Goal: Task Accomplishment & Management: Complete application form

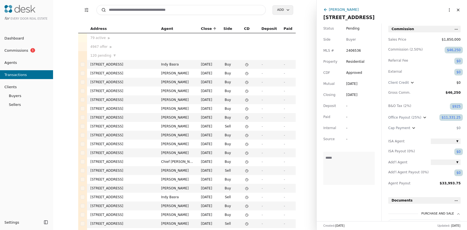
scroll to position [94, 0]
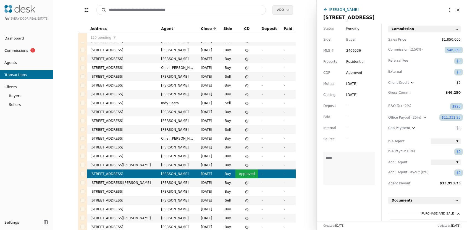
click at [200, 13] on input at bounding box center [181, 10] width 170 height 10
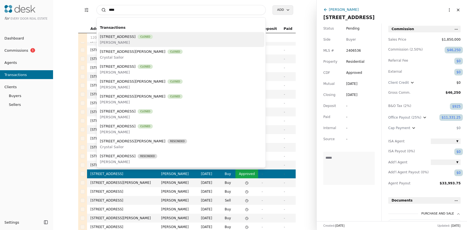
click at [172, 12] on input "***" at bounding box center [181, 10] width 170 height 10
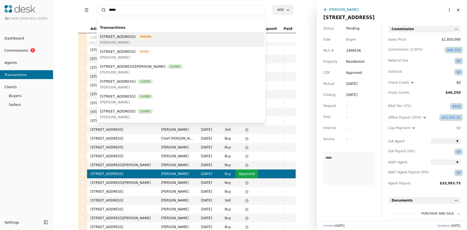
type input "*****"
click at [136, 39] on span "[STREET_ADDRESS]" at bounding box center [118, 37] width 36 height 6
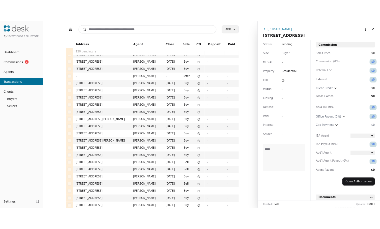
scroll to position [94, 0]
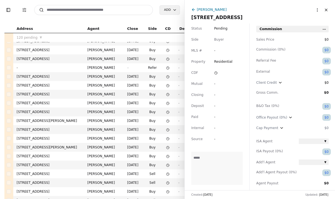
click at [213, 49] on div "Status Pending Side Buyer MLS # - Property Residential CDF Mutual - Closing - D…" at bounding box center [217, 106] width 65 height 167
click at [215, 51] on span "-" at bounding box center [228, 51] width 28 height 6
type input "*******"
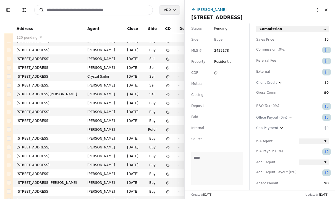
click at [215, 83] on div "-" at bounding box center [219, 84] width 10 height 6
type input "*********"
click at [214, 97] on div "-" at bounding box center [219, 95] width 10 height 6
type input "**********"
click at [216, 107] on div "-" at bounding box center [219, 106] width 10 height 6
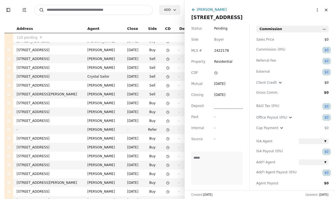
click at [214, 138] on span "-" at bounding box center [228, 139] width 28 height 6
type input "********"
click at [329, 39] on div "Commission Sales Price $0 Commission ( 0% ) $0 Referral Fee $0 External $0 Clie…" at bounding box center [293, 136] width 86 height 221
click at [327, 39] on span "$0" at bounding box center [314, 40] width 30 height 6
type input "********"
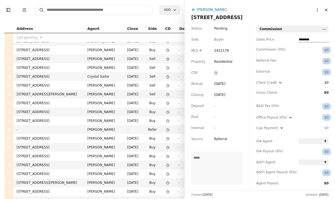
click at [326, 50] on div "$0" at bounding box center [327, 50] width 4 height 6
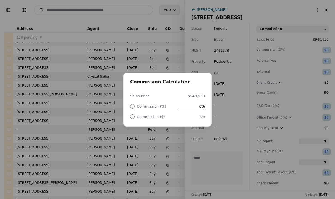
click at [196, 107] on span "0%" at bounding box center [191, 106] width 27 height 6
type input "****"
click at [247, 74] on div "Commission Calculation Sales Price $949,950 Commission (%) Commission ($) $0" at bounding box center [167, 99] width 335 height 199
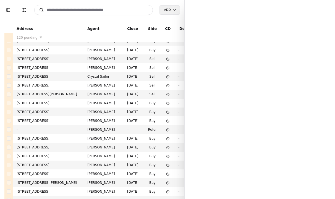
click at [135, 12] on input at bounding box center [93, 10] width 119 height 10
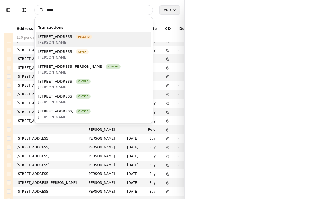
type input "*****"
click at [80, 33] on div "[STREET_ADDRESS] Pending [PERSON_NAME]" at bounding box center [94, 39] width 116 height 15
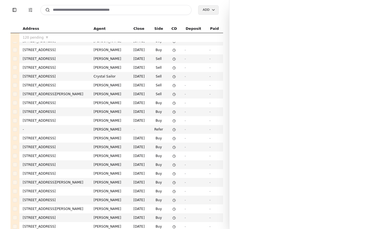
click at [229, 66] on div at bounding box center [304, 114] width 151 height 229
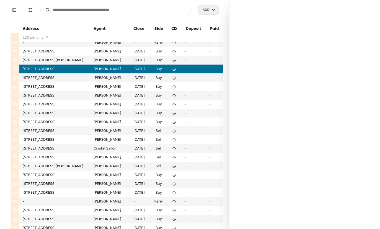
scroll to position [0, 0]
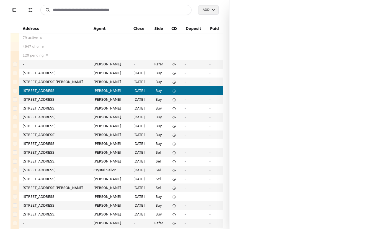
click at [83, 91] on td "[STREET_ADDRESS]" at bounding box center [54, 91] width 71 height 9
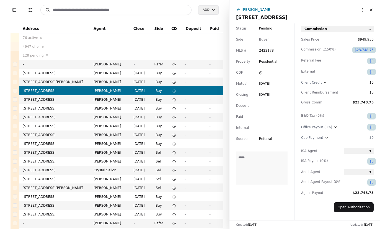
click at [369, 116] on div "$0" at bounding box center [371, 117] width 4 height 6
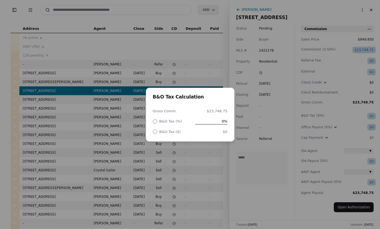
click at [213, 122] on span "0%" at bounding box center [211, 122] width 32 height 6
type input "**"
click at [288, 134] on div "B&O Tax Calculation Gross Comm. $23,748.75 B&O Tax (%) B&O Tax ($) $0" at bounding box center [190, 114] width 380 height 229
click at [335, 128] on div "B&O Tax Calculation Gross Comm. $23,748.75 B&O Tax (%) 2% B&O Tax ($) $474.98" at bounding box center [190, 114] width 380 height 229
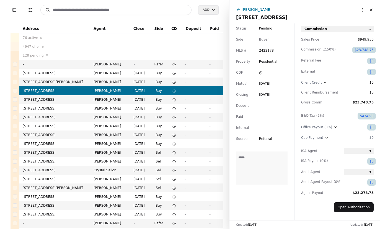
click at [370, 128] on div "$0" at bounding box center [371, 128] width 4 height 6
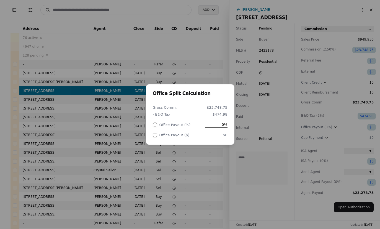
click at [223, 125] on span "0%" at bounding box center [216, 125] width 22 height 6
click at [223, 125] on input "*" at bounding box center [209, 125] width 35 height 6
type input "**"
click at [255, 123] on div "Office Split Calculation Gross Comm. $23,748.75 - B&O Tax $474.98 Office Payout…" at bounding box center [190, 114] width 380 height 229
click at [225, 161] on div "Office Split Calculation Gross Comm. $23,748.75 - B&O Tax $474.98 Office Payout…" at bounding box center [190, 114] width 380 height 229
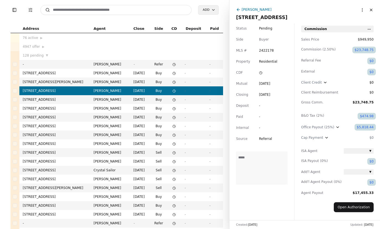
drag, startPoint x: 367, startPoint y: 10, endPoint x: 348, endPoint y: 10, distance: 18.5
click at [367, 10] on button "Close" at bounding box center [370, 10] width 9 height 9
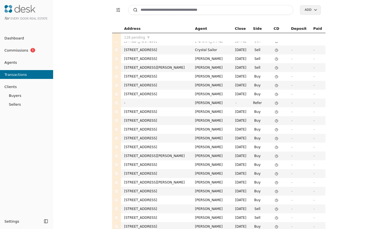
scroll to position [16, 0]
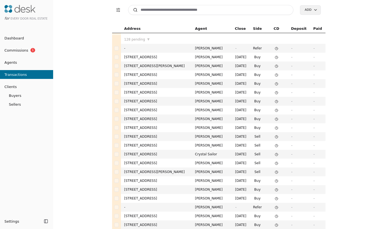
click at [5, 50] on span "Commissions" at bounding box center [14, 51] width 28 height 6
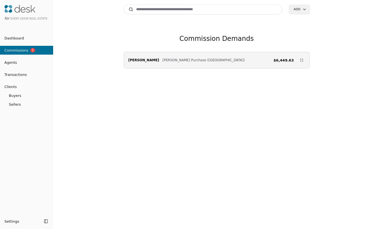
click at [92, 89] on div "Search Add Commission Demands Emily Anderson Schade Purchase (59th Street) $6,4…" at bounding box center [216, 114] width 326 height 229
click at [23, 62] on link "Agents" at bounding box center [26, 63] width 53 height 6
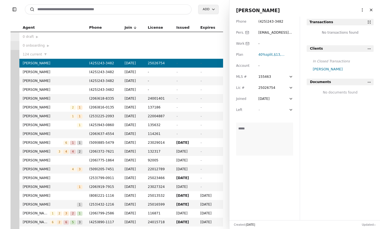
click at [366, 10] on button "Close" at bounding box center [370, 10] width 9 height 9
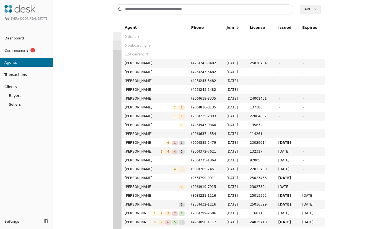
click at [31, 73] on link "Transactions" at bounding box center [26, 75] width 53 height 6
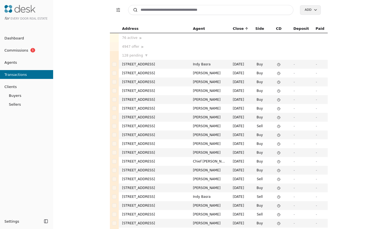
click at [277, 65] on icon at bounding box center [278, 64] width 3 height 3
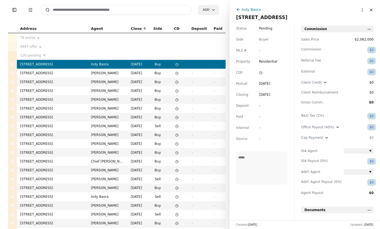
click at [262, 72] on span at bounding box center [264, 73] width 10 height 6
click at [175, 73] on icon at bounding box center [176, 73] width 3 height 3
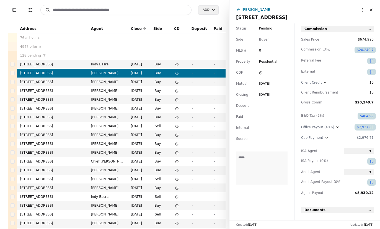
click at [177, 75] on td at bounding box center [176, 73] width 23 height 9
click at [257, 73] on div "Status Pending Side Buyer MLS # 0 Property Residential CDF Mutual Jul 07, 2025 …" at bounding box center [261, 121] width 65 height 197
click at [259, 73] on icon at bounding box center [260, 72] width 3 height 3
click at [269, 214] on div "Status Pending Side Buyer MLS # 0 Property Residential CDF Sent Mutual Jul 07, …" at bounding box center [261, 121] width 65 height 197
click at [174, 80] on td at bounding box center [176, 82] width 23 height 9
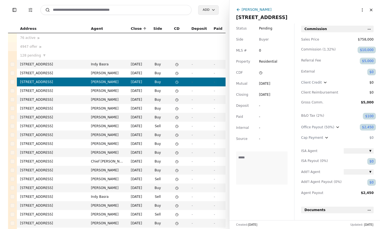
click at [261, 73] on span at bounding box center [264, 73] width 10 height 6
click at [267, 206] on div "Status Pending Side Buyer MLS # 0 Property Residential CDF Sent Mutual Jun 28, …" at bounding box center [261, 121] width 65 height 197
click at [172, 91] on td at bounding box center [176, 91] width 23 height 9
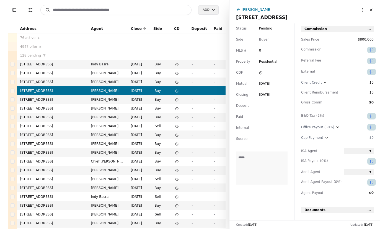
click at [259, 74] on icon at bounding box center [260, 72] width 3 height 3
click at [253, 203] on div "Status Pending Side Buyer MLS # 0 Property Residential CDF Sent Mutual Jun 21, …" at bounding box center [261, 121] width 65 height 197
click at [175, 99] on circle at bounding box center [176, 100] width 3 height 3
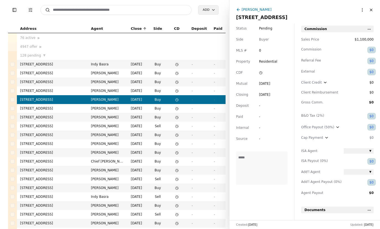
click at [259, 73] on icon at bounding box center [260, 72] width 3 height 3
click at [175, 107] on icon at bounding box center [176, 108] width 3 height 3
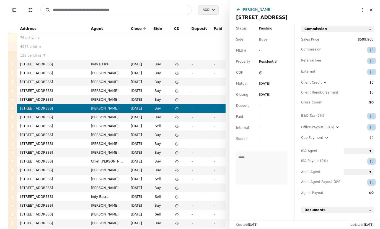
click at [261, 72] on icon at bounding box center [260, 72] width 3 height 3
click at [175, 117] on icon at bounding box center [176, 117] width 3 height 3
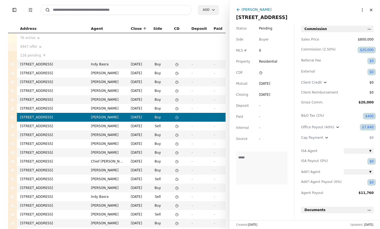
click at [261, 73] on circle at bounding box center [260, 73] width 3 height 3
click at [177, 126] on icon at bounding box center [176, 126] width 3 height 3
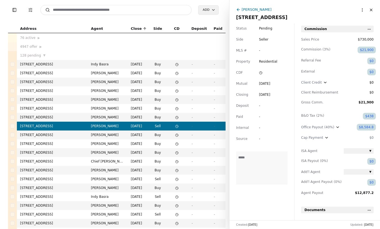
click at [261, 73] on icon at bounding box center [260, 72] width 3 height 3
click at [176, 135] on icon at bounding box center [176, 135] width 3 height 3
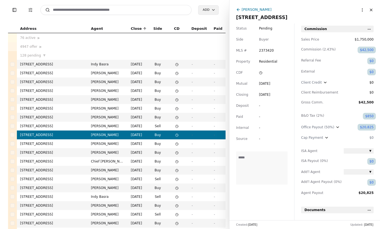
click at [260, 70] on div "Status Pending Side Buyer MLS # 2373420 Property Residential CDF Mutual May 14,…" at bounding box center [261, 121] width 65 height 197
click at [260, 74] on icon at bounding box center [260, 72] width 3 height 3
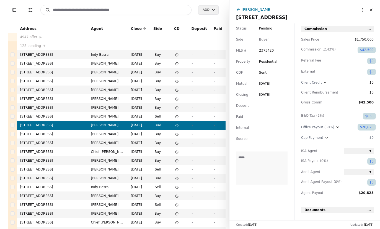
scroll to position [22, 0]
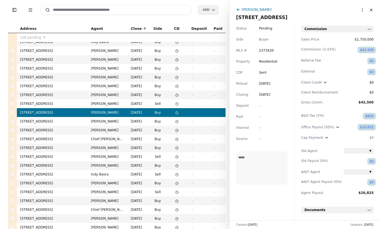
click at [176, 121] on circle at bounding box center [176, 122] width 3 height 3
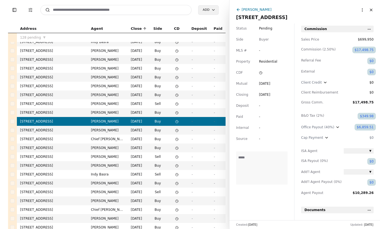
click at [262, 73] on span at bounding box center [264, 73] width 10 height 6
click at [175, 130] on circle at bounding box center [176, 130] width 3 height 3
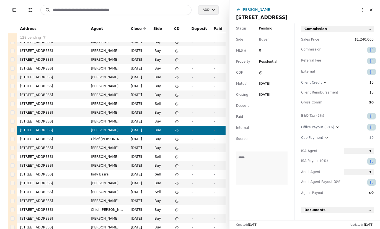
click at [259, 75] on span at bounding box center [264, 73] width 10 height 6
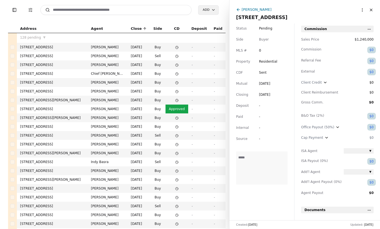
scroll to position [171, 0]
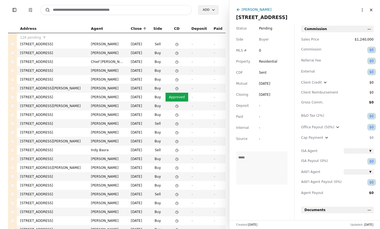
click at [175, 95] on td "Approved" at bounding box center [176, 97] width 23 height 9
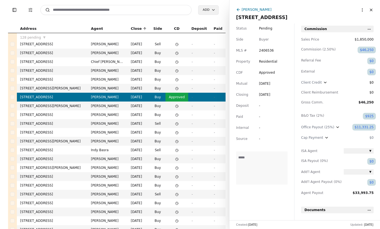
click at [268, 72] on span "Approved" at bounding box center [267, 73] width 16 height 4
click at [246, 195] on div "Status Pending Side Buyer MLS # 2406536 Property Residential CDF Sent Mutual Au…" at bounding box center [261, 121] width 65 height 197
click at [219, 23] on div "Toggle Sidebar Transaction Filters Search Add Address Agent Close Side CD Depos…" at bounding box center [114, 114] width 229 height 229
click at [223, 19] on div "Toggle Sidebar Transaction Filters Search Add" at bounding box center [117, 10] width 212 height 20
click at [224, 19] on div "Toggle Sidebar Transaction Filters Search Add Address Agent Close Side CD Depos…" at bounding box center [114, 114] width 229 height 229
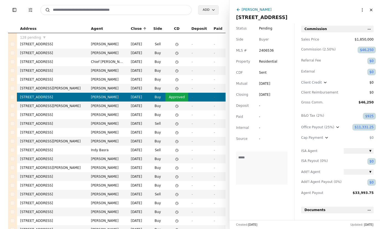
click at [173, 106] on td at bounding box center [176, 106] width 23 height 9
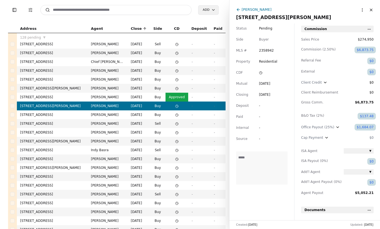
click at [179, 93] on td "Approved" at bounding box center [176, 97] width 23 height 9
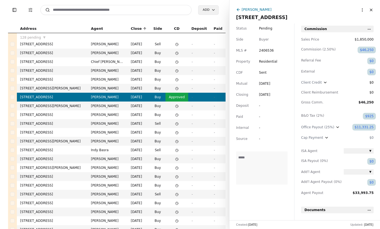
click at [278, 207] on div "Status Pending Side Buyer MLS # 2406536 Property Residential CDF Sent Mutual Au…" at bounding box center [261, 121] width 65 height 197
click at [262, 72] on span "Sent" at bounding box center [262, 73] width 7 height 4
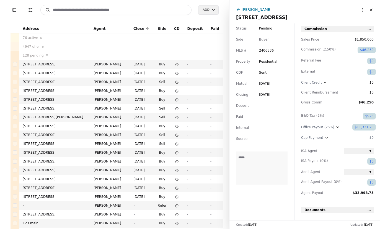
click at [366, 11] on button "Close" at bounding box center [370, 10] width 9 height 9
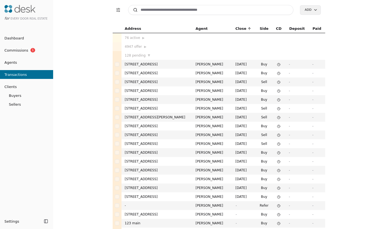
click at [148, 54] on span "▼" at bounding box center [149, 55] width 2 height 5
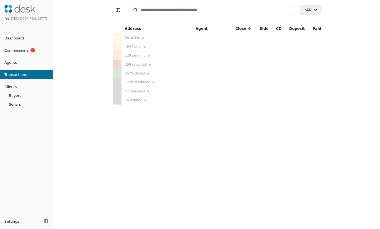
click at [148, 55] on span "▶" at bounding box center [149, 55] width 2 height 5
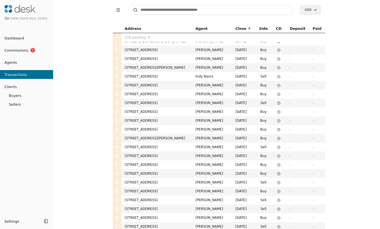
scroll to position [261, 0]
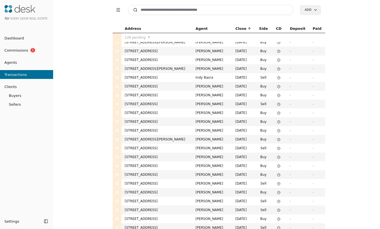
click at [278, 95] on icon at bounding box center [278, 95] width 3 height 3
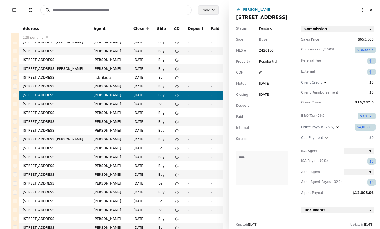
click at [177, 95] on polyline at bounding box center [177, 95] width 1 height 1
click at [259, 74] on circle at bounding box center [260, 73] width 3 height 3
click at [172, 86] on td at bounding box center [176, 86] width 15 height 9
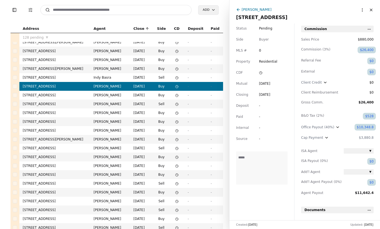
click at [261, 73] on icon at bounding box center [260, 72] width 3 height 3
drag, startPoint x: 267, startPoint y: 115, endPoint x: 254, endPoint y: 107, distance: 15.7
click at [177, 78] on polyline at bounding box center [177, 77] width 1 height 1
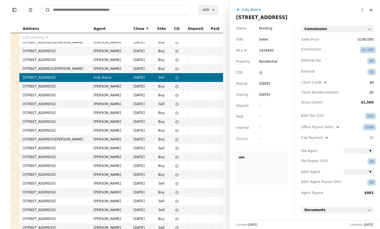
click at [259, 72] on icon at bounding box center [260, 72] width 3 height 3
click at [177, 69] on polyline at bounding box center [177, 68] width 1 height 1
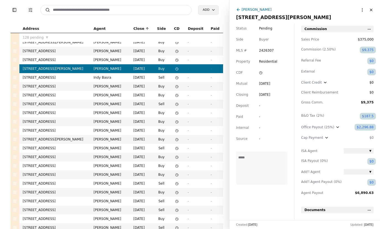
click at [259, 73] on icon at bounding box center [260, 72] width 3 height 3
click at [175, 59] on icon at bounding box center [176, 60] width 3 height 3
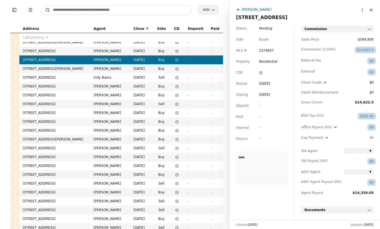
click at [259, 73] on icon at bounding box center [260, 72] width 3 height 3
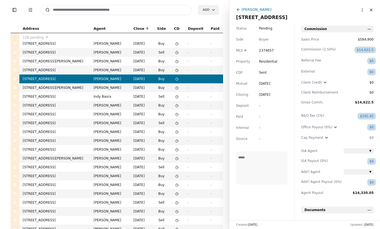
scroll to position [241, 0]
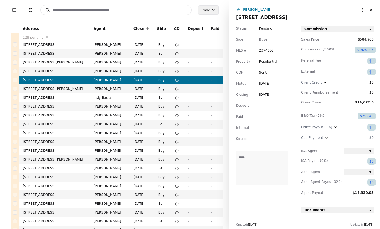
click at [175, 70] on icon at bounding box center [176, 71] width 3 height 3
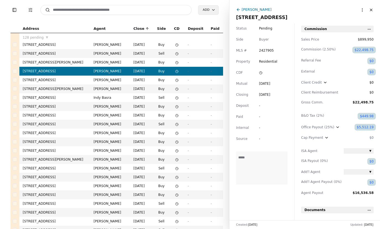
click at [262, 74] on span at bounding box center [264, 73] width 10 height 6
click at [175, 64] on icon at bounding box center [176, 62] width 3 height 3
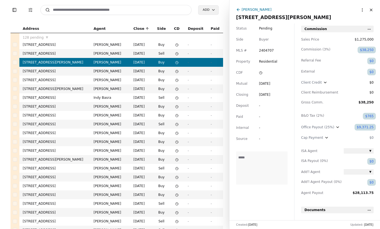
click at [259, 74] on icon at bounding box center [260, 72] width 3 height 3
click at [176, 52] on td at bounding box center [176, 53] width 15 height 9
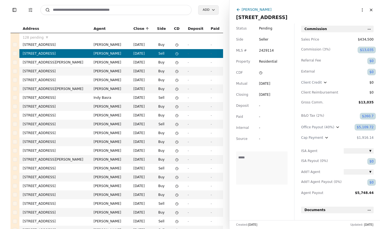
click at [257, 74] on div "Status Pending Side Seller MLS # 2429114 Property Residential CDF Mutual Sep 13…" at bounding box center [261, 121] width 65 height 197
click at [259, 71] on span at bounding box center [264, 73] width 10 height 6
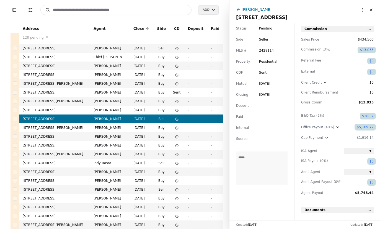
scroll to position [174, 0]
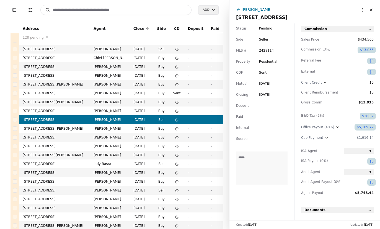
click at [370, 9] on button "Close" at bounding box center [370, 10] width 9 height 9
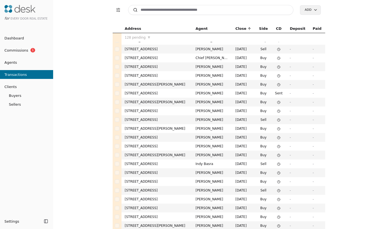
click at [20, 73] on span "Transactions" at bounding box center [13, 75] width 27 height 6
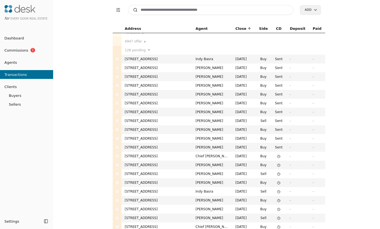
scroll to position [6, 0]
click at [277, 157] on icon at bounding box center [278, 156] width 3 height 3
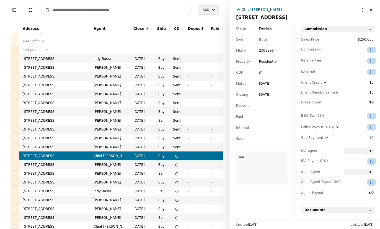
click at [258, 72] on div "Status Pending Side Buyer MLS # 2309890 Property Residential CDF Mutual Nov 15,…" at bounding box center [261, 121] width 65 height 197
click at [259, 72] on icon at bounding box center [260, 72] width 3 height 3
click at [175, 166] on icon at bounding box center [176, 165] width 3 height 3
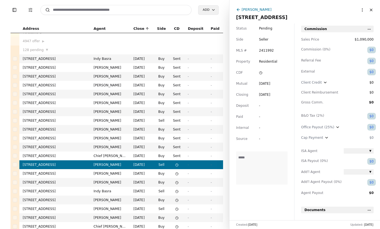
click at [262, 74] on span at bounding box center [264, 73] width 10 height 6
click at [175, 175] on icon at bounding box center [176, 173] width 3 height 3
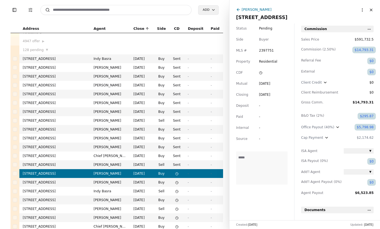
click at [262, 71] on span at bounding box center [264, 73] width 10 height 6
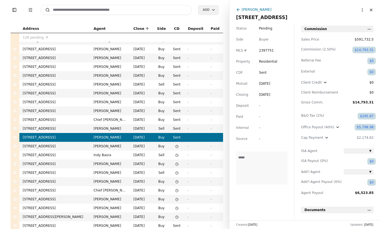
scroll to position [49, 0]
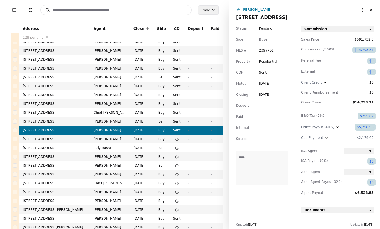
click at [175, 138] on icon at bounding box center [176, 139] width 3 height 3
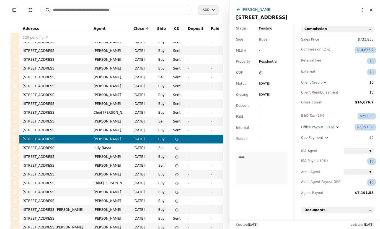
click at [260, 73] on icon at bounding box center [260, 72] width 3 height 3
click at [175, 149] on icon at bounding box center [176, 148] width 3 height 3
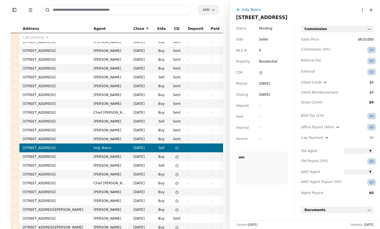
click at [261, 72] on span at bounding box center [264, 73] width 10 height 6
click at [175, 158] on icon at bounding box center [176, 157] width 3 height 3
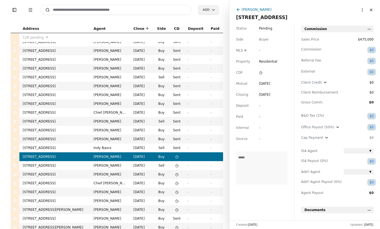
click at [261, 73] on span at bounding box center [264, 73] width 10 height 6
drag, startPoint x: 273, startPoint y: 119, endPoint x: 262, endPoint y: 123, distance: 11.3
click at [176, 167] on icon at bounding box center [176, 165] width 3 height 3
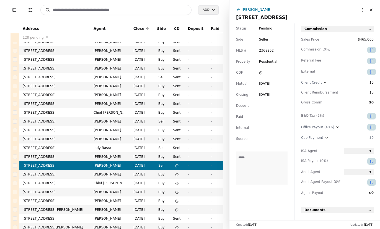
click at [260, 74] on icon at bounding box center [260, 72] width 3 height 3
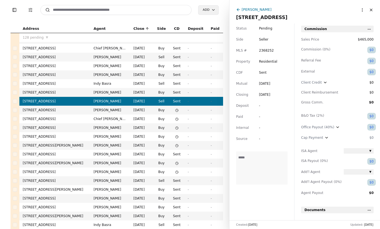
scroll to position [130, 0]
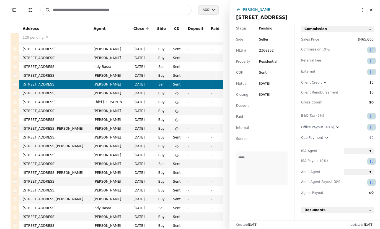
click at [176, 93] on icon at bounding box center [176, 93] width 3 height 3
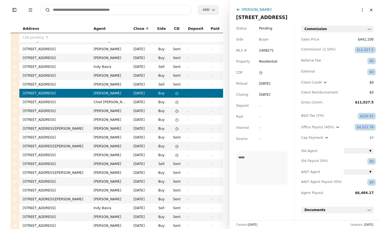
click at [259, 74] on icon at bounding box center [260, 72] width 3 height 3
click at [178, 103] on td at bounding box center [176, 102] width 15 height 9
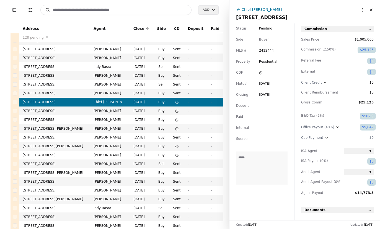
click at [259, 75] on span at bounding box center [264, 73] width 10 height 6
click at [176, 112] on icon at bounding box center [176, 111] width 3 height 3
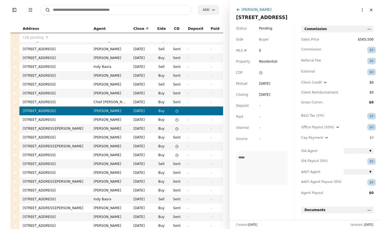
click at [263, 72] on span at bounding box center [264, 73] width 10 height 6
click at [176, 120] on circle at bounding box center [176, 120] width 3 height 3
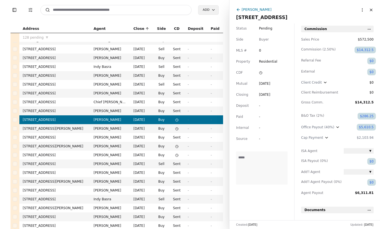
click at [260, 72] on icon at bounding box center [260, 72] width 3 height 3
click at [175, 127] on icon at bounding box center [176, 128] width 3 height 3
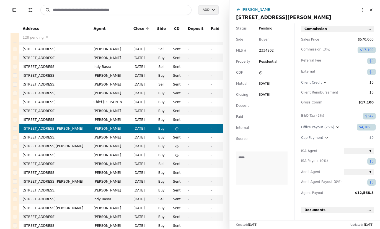
click at [260, 74] on icon at bounding box center [260, 72] width 3 height 3
click at [175, 147] on icon at bounding box center [176, 146] width 3 height 3
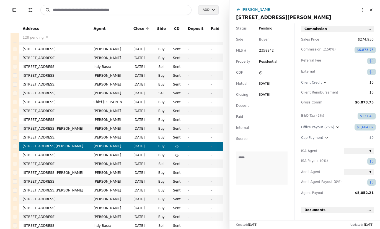
click at [259, 74] on icon at bounding box center [260, 72] width 3 height 3
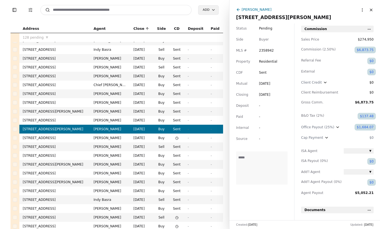
scroll to position [148, 0]
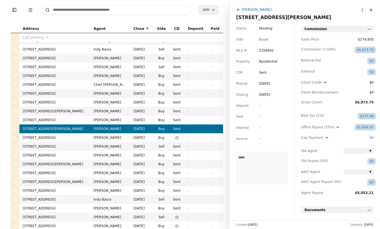
click at [176, 138] on icon at bounding box center [176, 138] width 3 height 3
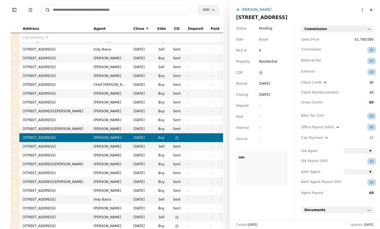
click at [259, 73] on icon at bounding box center [260, 72] width 3 height 3
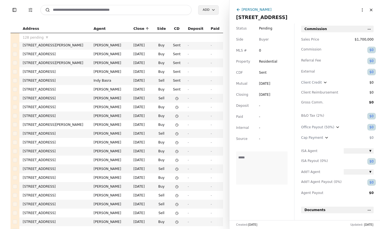
scroll to position [269, 0]
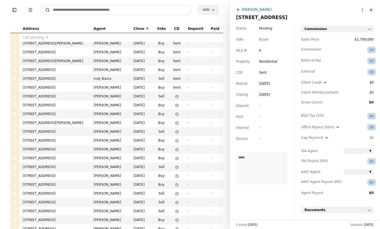
click at [9, 18] on div "Toggle Sidebar Transaction Filters Search Add Address Agent Close Side CD Depos…" at bounding box center [114, 114] width 229 height 229
click at [238, 10] on icon at bounding box center [238, 9] width 4 height 4
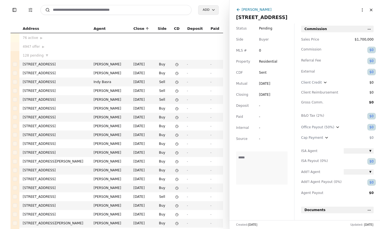
click at [224, 20] on div "Toggle Sidebar Transaction Filters Search Add Address Agent Close Side CD Depos…" at bounding box center [114, 114] width 229 height 229
click at [241, 8] on div "[PERSON_NAME]" at bounding box center [256, 10] width 30 height 6
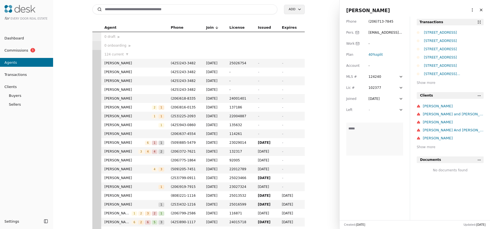
click at [19, 36] on span "Dashboard" at bounding box center [12, 38] width 24 height 6
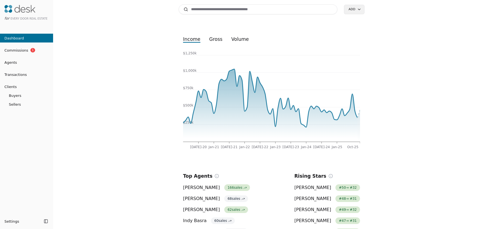
click at [8, 74] on span "Transactions" at bounding box center [13, 75] width 27 height 6
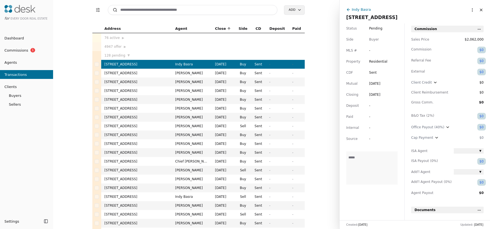
click at [272, 66] on td "-" at bounding box center [277, 64] width 23 height 9
click at [283, 65] on td "-" at bounding box center [277, 64] width 23 height 9
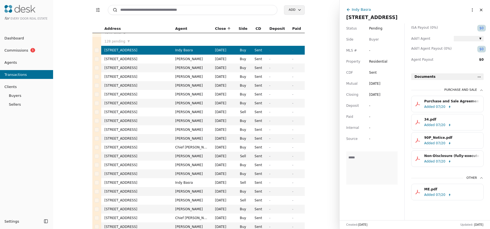
scroll to position [20, 0]
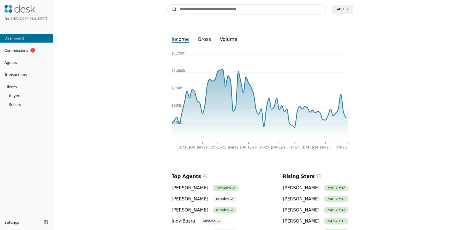
click at [30, 76] on link "Transactions" at bounding box center [26, 75] width 53 height 6
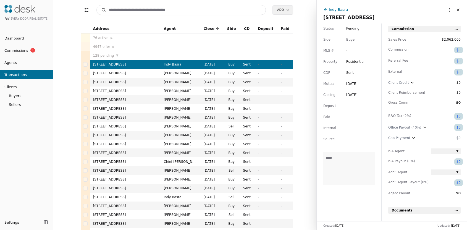
click at [184, 10] on input at bounding box center [181, 10] width 170 height 10
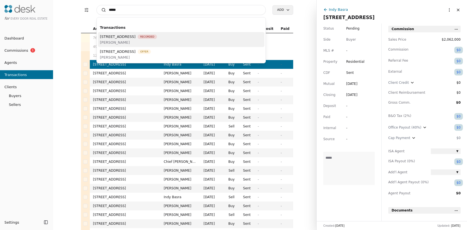
type input "*****"
click at [128, 38] on span "13205 NE 201st Court, Woodinville, WA 98072" at bounding box center [118, 37] width 36 height 6
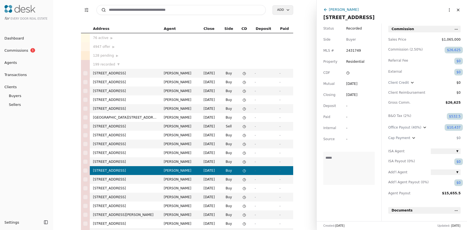
click at [346, 140] on span "-" at bounding box center [360, 139] width 28 height 6
click at [351, 140] on input at bounding box center [360, 139] width 28 height 6
type input "**********"
click at [459, 72] on div "$0" at bounding box center [459, 72] width 4 height 6
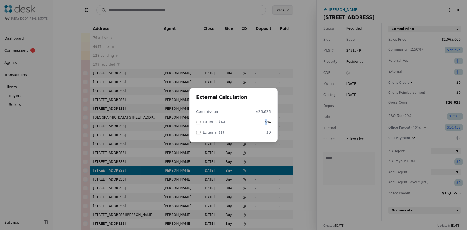
click at [266, 121] on span "0%" at bounding box center [256, 122] width 29 height 6
type input "***"
click at [302, 124] on div "External Calculation Commission $26,625 External (%) 40% External ($) $10,650" at bounding box center [233, 115] width 467 height 230
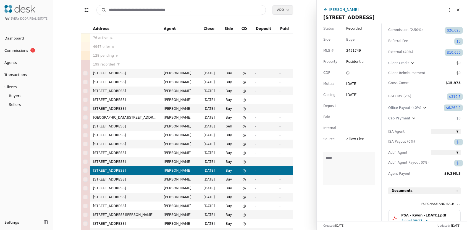
scroll to position [20, 0]
click at [454, 107] on div "$6,262.2" at bounding box center [453, 108] width 15 height 6
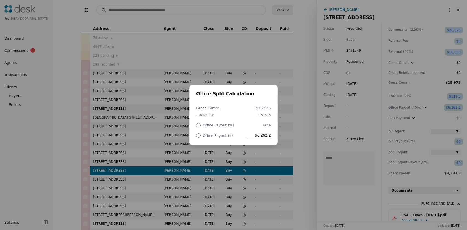
click at [258, 134] on span "$6,262.2" at bounding box center [258, 135] width 25 height 6
click at [258, 134] on input "**********" at bounding box center [254, 136] width 34 height 6
type input "********"
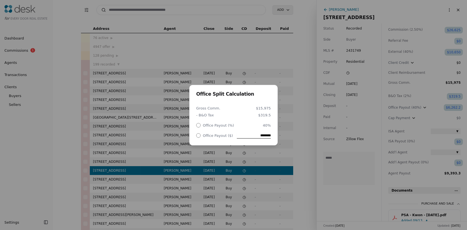
click at [297, 116] on div "Office Split Calculation Gross Comm. $15,975 - B&O Tax $319.5 Office Payout (%)…" at bounding box center [233, 115] width 467 height 230
click at [314, 152] on div "Office Payout Calculation Gross Comm. $15,975 - B&O Tax $319.5 Office Payout (%…" at bounding box center [233, 115] width 467 height 230
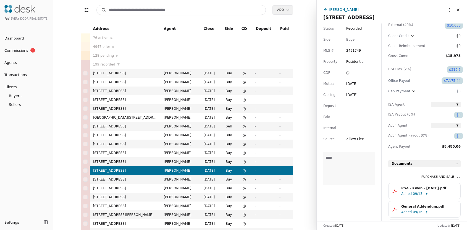
scroll to position [0, 0]
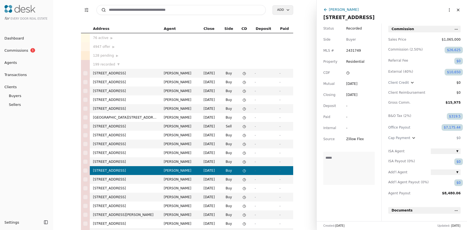
click at [458, 30] on html "for Every Door Real Estate Dashboard Commissions 1 Agents Transactions Clients …" at bounding box center [233, 115] width 467 height 230
click at [438, 38] on div "Build Demand" at bounding box center [434, 39] width 47 height 9
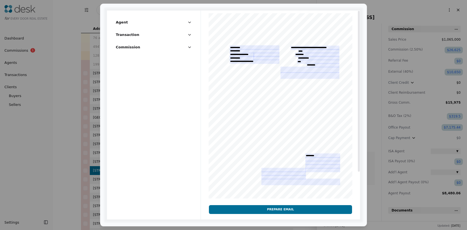
click at [246, 49] on div at bounding box center [280, 120] width 159 height 219
click at [240, 48] on div at bounding box center [280, 120] width 159 height 219
click at [268, 172] on div at bounding box center [280, 120] width 159 height 219
click at [268, 170] on div at bounding box center [280, 120] width 159 height 219
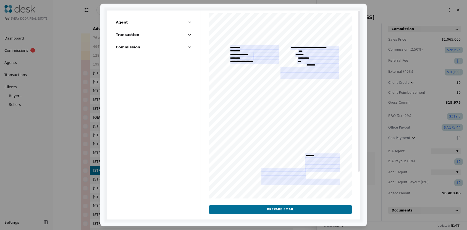
click at [268, 170] on div at bounding box center [280, 120] width 159 height 219
click at [253, 208] on button "Prepare Email" at bounding box center [280, 209] width 143 height 9
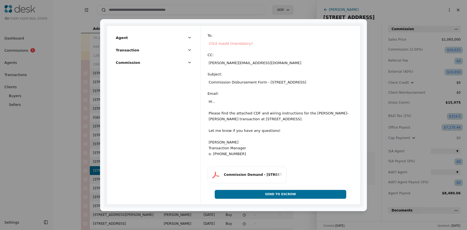
click at [230, 171] on button "Commission Demand - 13205 NE 201st Court, Woodinville, WA 98072" at bounding box center [247, 175] width 79 height 17
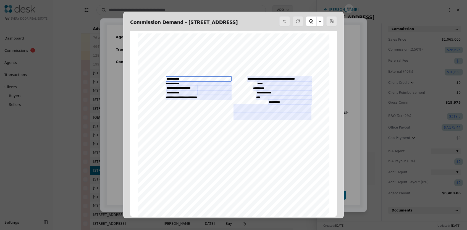
click at [186, 80] on input "**********" at bounding box center [199, 79] width 66 height 6
click at [186, 80] on div "**********" at bounding box center [234, 157] width 192 height 248
click at [186, 81] on input "**********" at bounding box center [199, 84] width 66 height 6
click at [174, 78] on input "**********" at bounding box center [199, 79] width 66 height 6
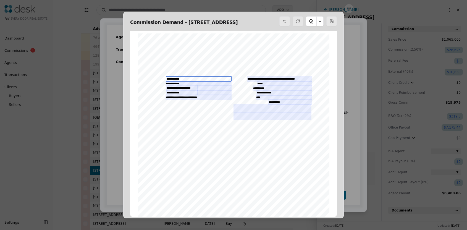
click at [174, 78] on input "**********" at bounding box center [199, 79] width 66 height 6
type input "*"
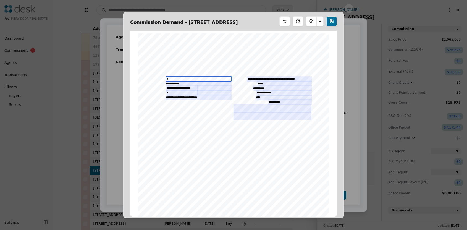
type input "**"
type input "***"
type input "****"
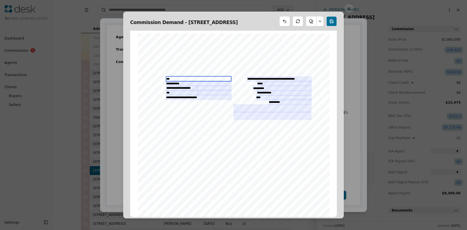
type input "****"
type input "*****"
type input "******"
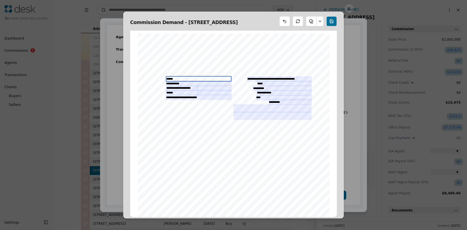
type input "*******"
type input "*********"
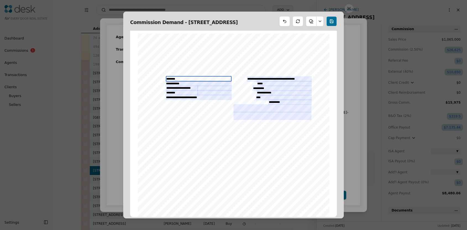
type input "*********"
type input "**********"
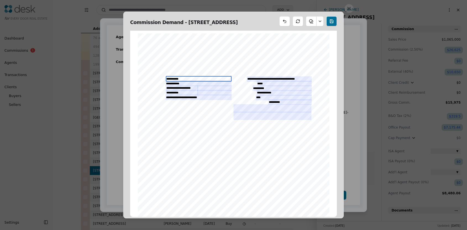
type input "**********"
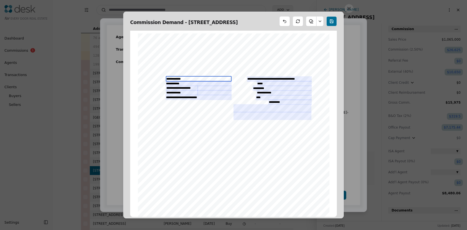
type input "**********"
click at [179, 85] on input "**********" at bounding box center [199, 84] width 66 height 6
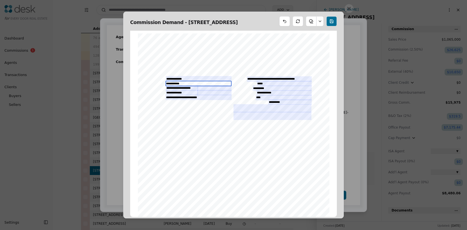
click at [179, 85] on input "**********" at bounding box center [199, 84] width 66 height 6
type input "**********"
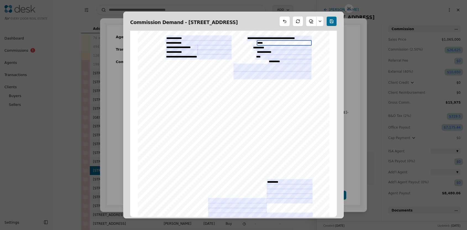
scroll to position [67, 0]
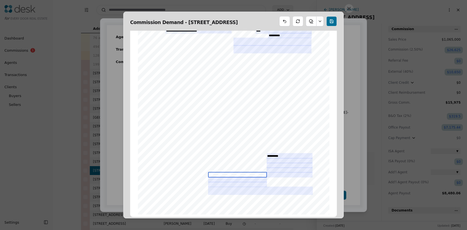
click at [212, 174] on input "text" at bounding box center [237, 175] width 59 height 6
type input "*"
type input "**********"
type input "********"
click at [254, 185] on input "text" at bounding box center [237, 185] width 59 height 6
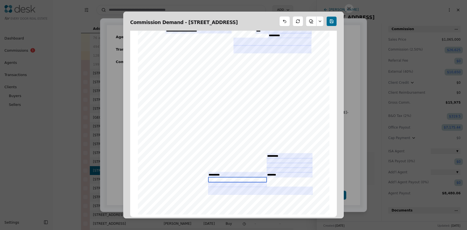
click at [255, 180] on input "text" at bounding box center [237, 180] width 59 height 6
type input "**********"
click at [215, 185] on input "text" at bounding box center [237, 185] width 59 height 6
type input "**********"
click at [298, 121] on div "TRANSACTION INFORMATION: Property: Representation: Closing Date: Purchase Price…" at bounding box center [234, 91] width 192 height 248
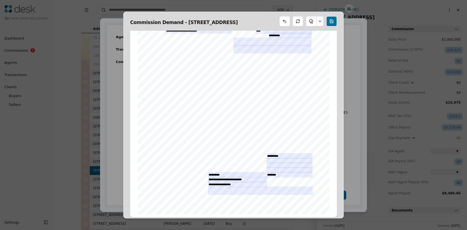
click at [276, 201] on div "TRANSACTION INFORMATION: Property: Representation: Closing Date: Purchase Price…" at bounding box center [234, 91] width 192 height 248
click at [269, 176] on input "********" at bounding box center [290, 175] width 46 height 6
click at [269, 205] on div "TRANSACTION INFORMATION: Property: Representation: Closing Date: Purchase Price…" at bounding box center [234, 91] width 192 height 248
click at [270, 213] on div "TRANSACTION INFORMATION: Property: Representation: Closing Date: Purchase Price…" at bounding box center [234, 91] width 192 height 248
click at [288, 212] on div "TRANSACTION INFORMATION: Property: Representation: Closing Date: Purchase Price…" at bounding box center [234, 91] width 192 height 248
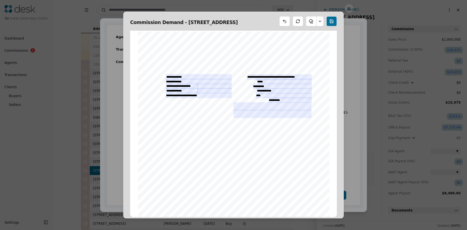
scroll to position [0, 0]
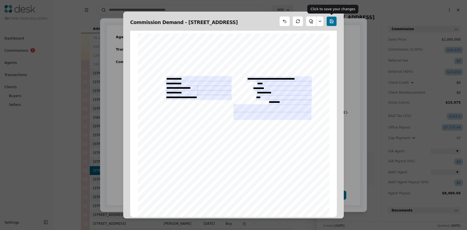
click at [329, 21] on button at bounding box center [331, 21] width 11 height 10
click at [322, 22] on button at bounding box center [320, 21] width 7 height 10
click at [330, 35] on div "TRANSACTION INFORMATION: Property: Representation: Closing Date: Purchase Price…" at bounding box center [233, 157] width 207 height 253
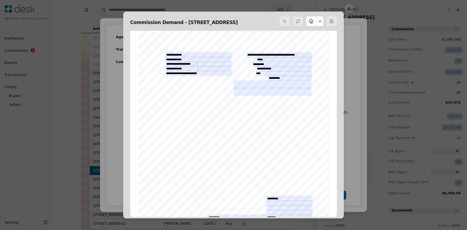
scroll to position [67, 0]
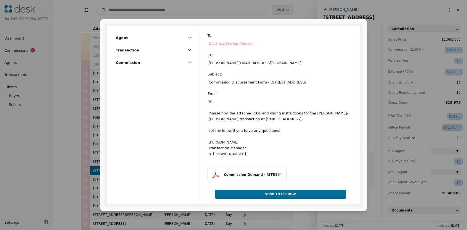
click at [254, 177] on div "Commission Demand - 13205 NE 201st Court, Woodinville, WA 98072" at bounding box center [253, 174] width 59 height 5
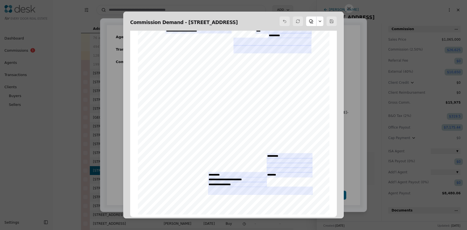
click at [319, 22] on button at bounding box center [320, 21] width 7 height 10
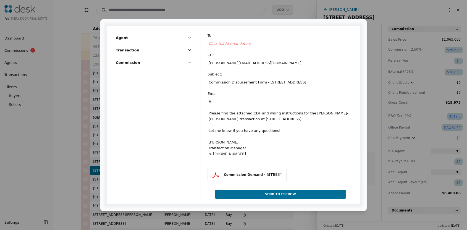
click at [171, 50] on button "Transaction" at bounding box center [154, 52] width 76 height 10
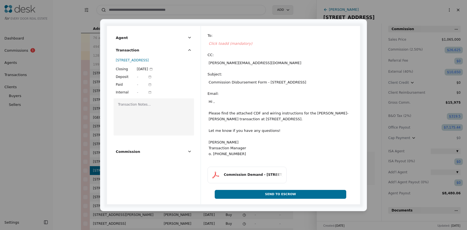
click at [187, 37] on button "Agent" at bounding box center [154, 40] width 76 height 10
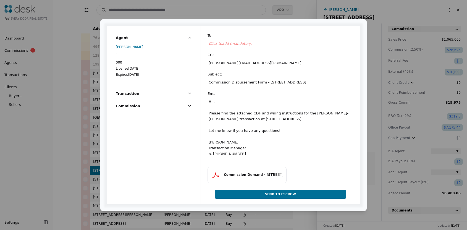
click at [190, 106] on icon "button" at bounding box center [189, 106] width 4 height 4
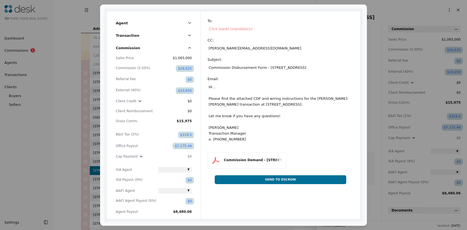
click at [236, 163] on button "Commission Demand - 13205 NE 201st Court, Woodinville, WA 98072" at bounding box center [247, 160] width 79 height 17
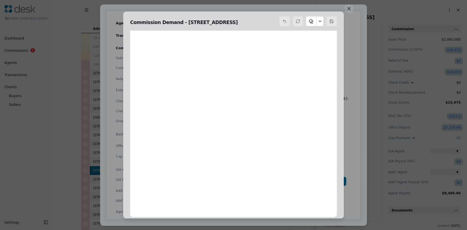
scroll to position [3, 0]
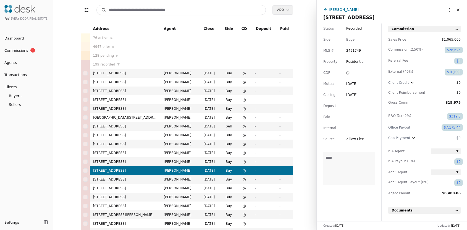
click at [116, 63] on div "199 recorded ▼" at bounding box center [125, 65] width 64 height 6
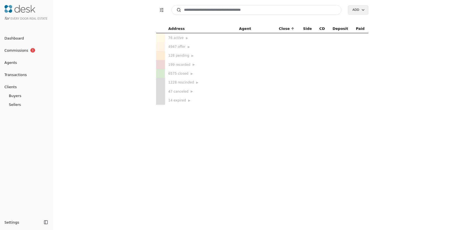
click at [17, 41] on link "Dashboard" at bounding box center [26, 38] width 53 height 9
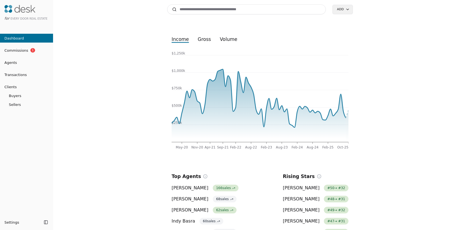
click at [23, 76] on span "Transactions" at bounding box center [13, 75] width 27 height 6
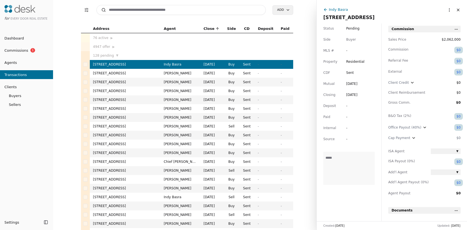
click at [109, 54] on span "128 pending" at bounding box center [103, 56] width 21 height 6
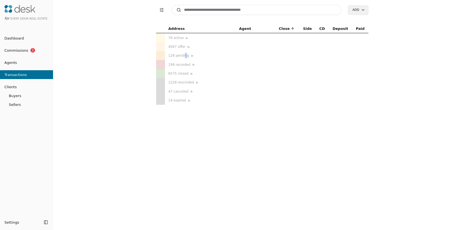
click at [185, 55] on div "128 pending ▶" at bounding box center [200, 56] width 64 height 6
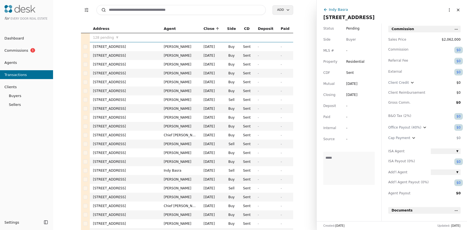
scroll to position [26, 0]
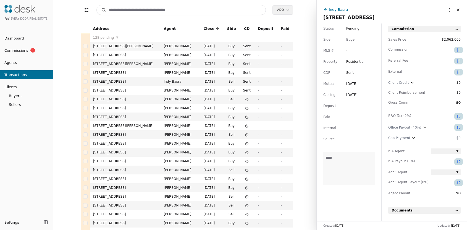
scroll to position [265, 0]
click at [172, 56] on td "[PERSON_NAME]" at bounding box center [181, 56] width 40 height 9
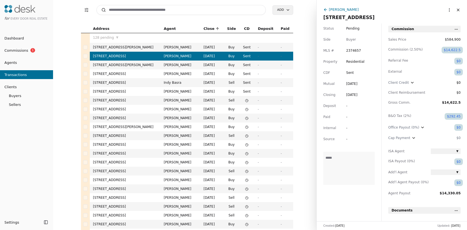
click at [343, 9] on div "[PERSON_NAME]" at bounding box center [344, 10] width 30 height 6
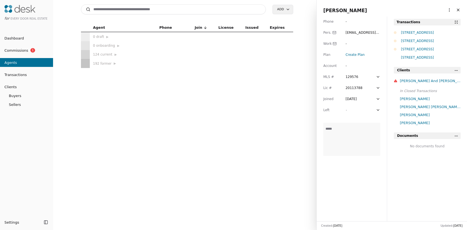
click at [420, 48] on div "[STREET_ADDRESS]" at bounding box center [431, 49] width 60 height 6
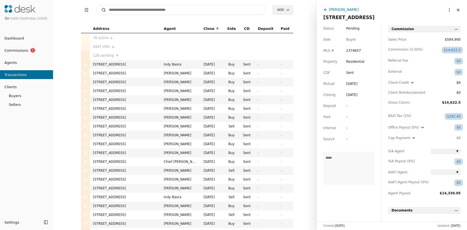
click at [346, 141] on span "-" at bounding box center [360, 139] width 28 height 6
click at [346, 141] on input at bounding box center [360, 139] width 28 height 6
click at [335, 147] on div "Status Pending Side Buyer MLS # 2374657 Property Residential CDF Sent Mutual Se…" at bounding box center [349, 122] width 65 height 198
click at [340, 8] on div "[PERSON_NAME]" at bounding box center [344, 10] width 30 height 6
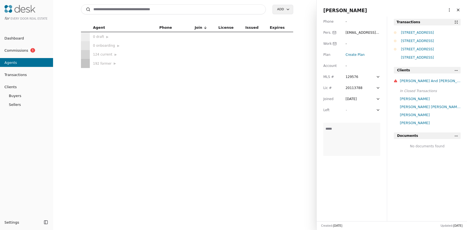
click at [415, 31] on div "[STREET_ADDRESS]" at bounding box center [431, 33] width 60 height 6
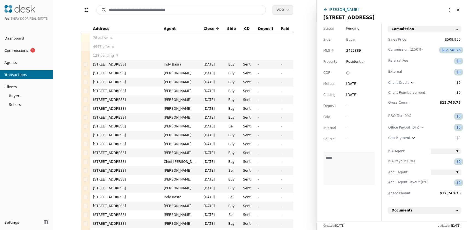
click at [340, 10] on div "[PERSON_NAME]" at bounding box center [344, 10] width 30 height 6
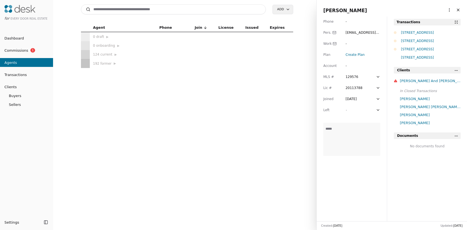
click at [426, 98] on div "Amanda Elaine Acosta" at bounding box center [430, 99] width 61 height 6
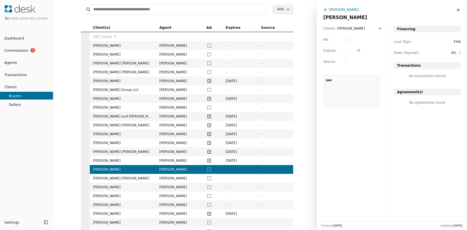
click at [21, 39] on span "Dashboard" at bounding box center [12, 38] width 24 height 6
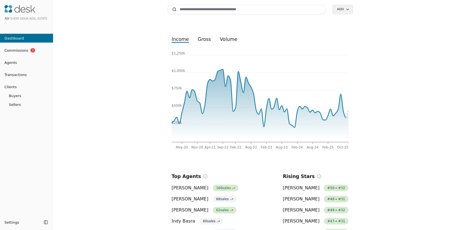
click at [14, 74] on span "Transactions" at bounding box center [13, 75] width 27 height 6
